Goal: Check status

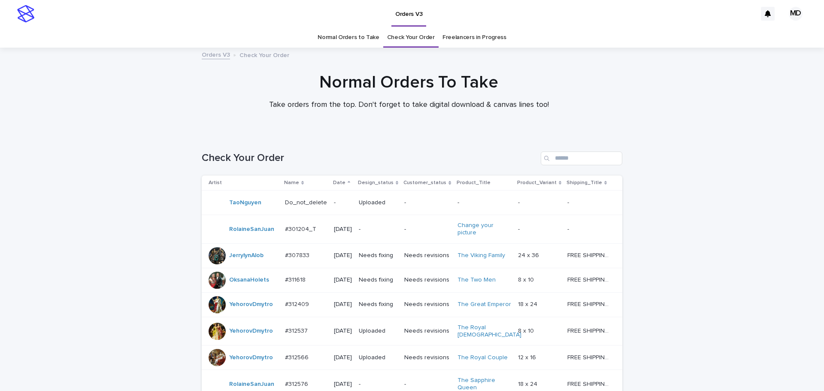
click at [372, 33] on link "Normal Orders to Take" at bounding box center [349, 37] width 62 height 20
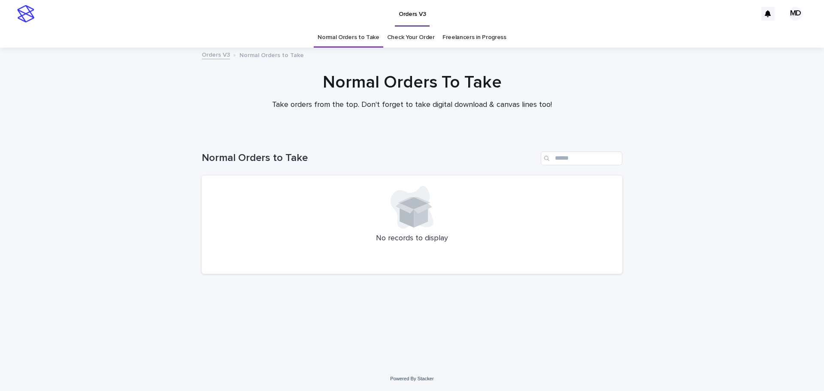
click at [401, 41] on link "Check Your Order" at bounding box center [411, 37] width 48 height 20
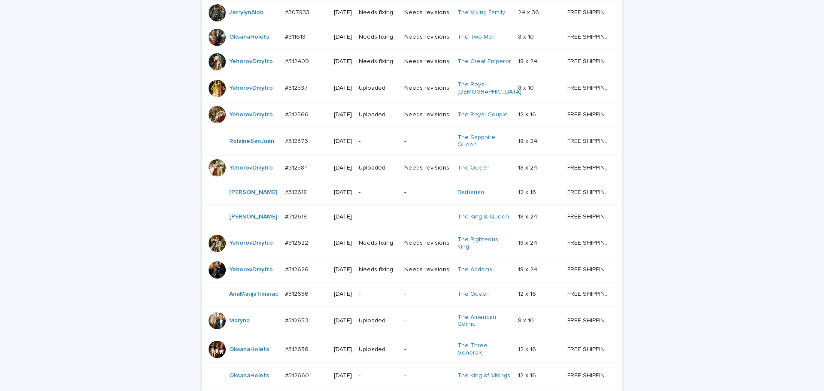
scroll to position [114, 0]
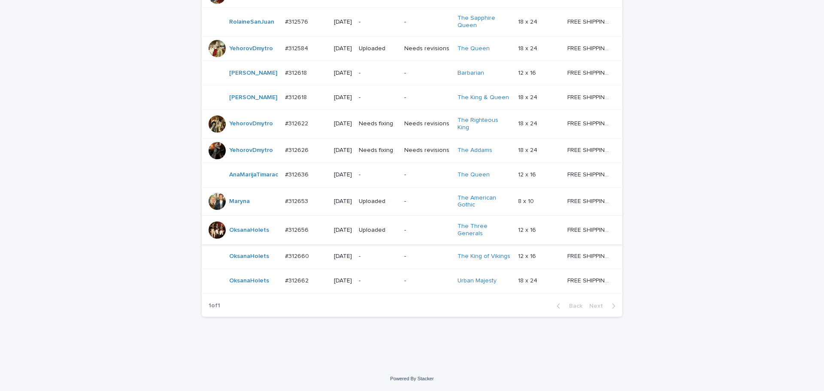
scroll to position [407, 0]
